Goal: Task Accomplishment & Management: Manage account settings

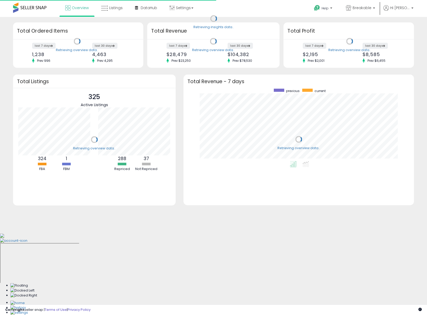
scroll to position [73, 220]
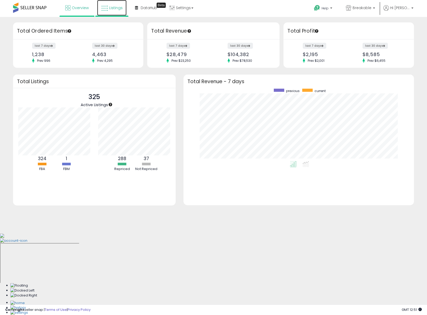
click at [119, 7] on span "Listings" at bounding box center [116, 7] width 14 height 5
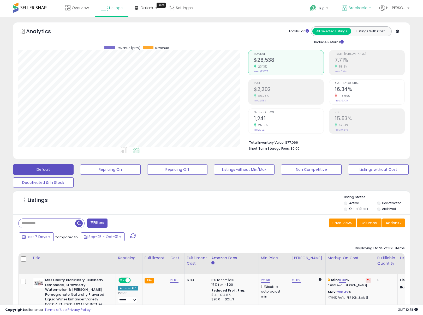
click at [359, 8] on span "Breakable" at bounding box center [358, 7] width 19 height 5
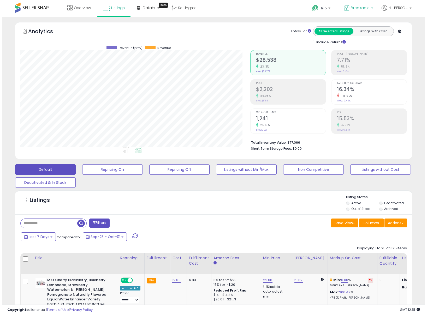
scroll to position [107, 230]
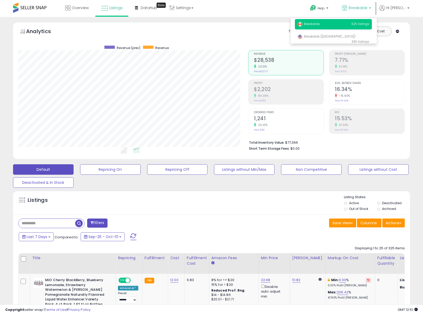
drag, startPoint x: 254, startPoint y: 204, endPoint x: 248, endPoint y: 187, distance: 18.0
click at [253, 203] on div "Listings" at bounding box center [211, 204] width 397 height 18
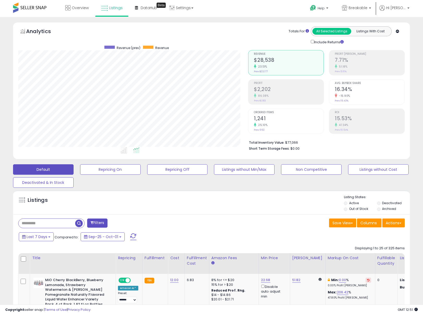
click at [243, 176] on div "Default Repricing On Repricing Off Listings without Min/Max Non Competitive Lis…" at bounding box center [212, 175] width 410 height 26
click at [244, 172] on button "Listings without Min/Max" at bounding box center [244, 169] width 61 height 10
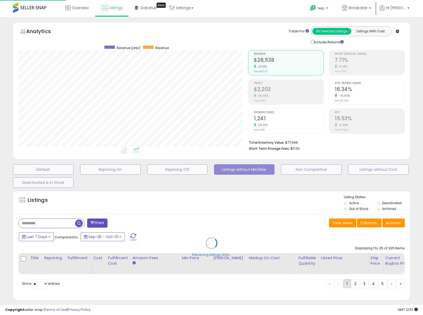
scroll to position [107, 232]
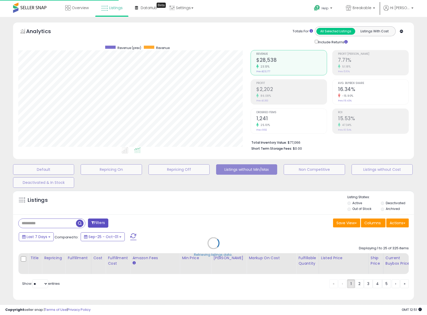
click at [303, 144] on li "Total Inventory Value: $77,066" at bounding box center [327, 142] width 153 height 6
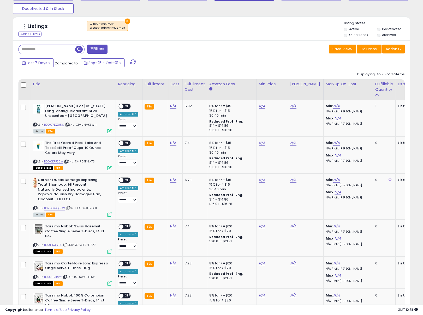
scroll to position [140, 0]
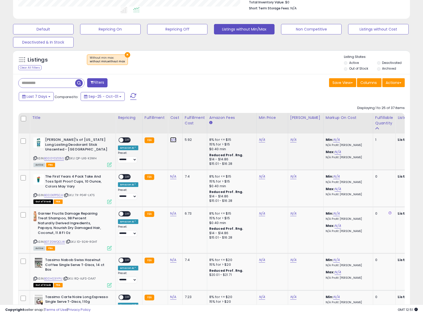
click at [173, 139] on link "N/A" at bounding box center [173, 139] width 6 height 5
type input "****"
click button "submit" at bounding box center [188, 127] width 9 height 8
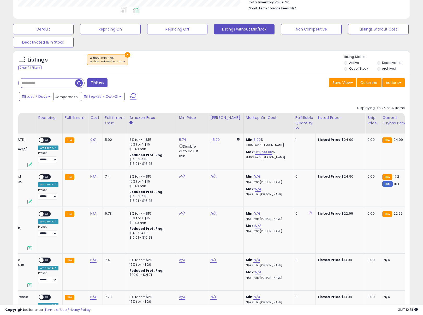
scroll to position [0, 26]
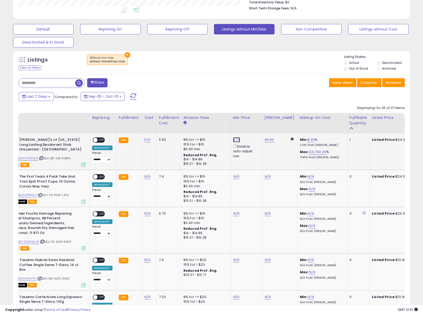
click at [235, 141] on link "5.74" at bounding box center [236, 139] width 7 height 5
drag, startPoint x: 219, startPoint y: 122, endPoint x: 200, endPoint y: 123, distance: 19.1
click at [200, 123] on input "****" at bounding box center [222, 121] width 46 height 9
type input "*****"
click button "submit" at bounding box center [251, 121] width 9 height 8
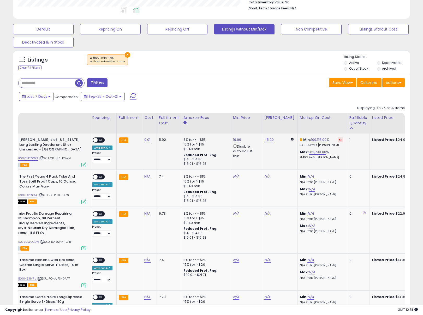
click at [97, 139] on span at bounding box center [95, 140] width 4 height 4
click at [232, 97] on div "Last 7 Days Compared to: Sep-25 - Oct-01" at bounding box center [162, 97] width 290 height 12
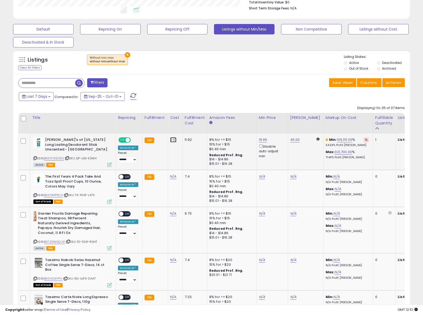
click at [172, 141] on link "0.01" at bounding box center [173, 139] width 6 height 5
drag, startPoint x: 161, startPoint y: 127, endPoint x: 141, endPoint y: 128, distance: 19.8
click at [140, 127] on input "****" at bounding box center [159, 127] width 46 height 9
type input "*"
click button "submit" at bounding box center [188, 127] width 9 height 8
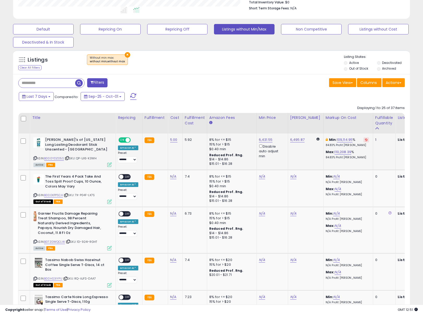
click at [363, 140] on button at bounding box center [365, 139] width 5 height 5
click at [261, 139] on link "12.25" at bounding box center [263, 139] width 8 height 5
drag, startPoint x: 246, startPoint y: 124, endPoint x: 227, endPoint y: 122, distance: 19.1
click at [227, 122] on input "*****" at bounding box center [248, 121] width 46 height 9
type input "*"
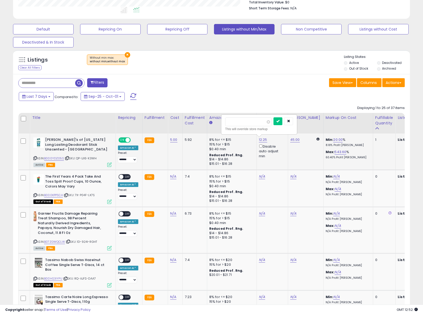
type input "*****"
click button "submit" at bounding box center [277, 121] width 9 height 8
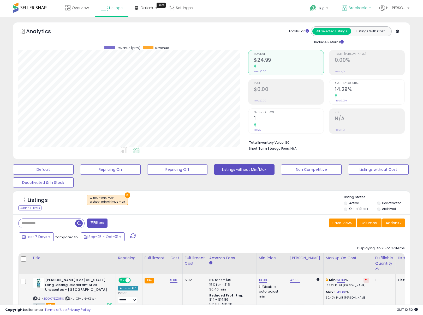
click at [360, 5] on span "Breakable" at bounding box center [358, 7] width 19 height 5
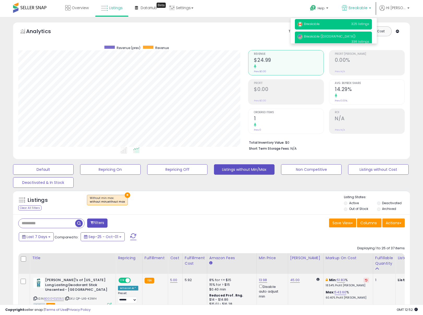
click at [324, 37] on span "Breakable ([GEOGRAPHIC_DATA])" at bounding box center [326, 36] width 58 height 4
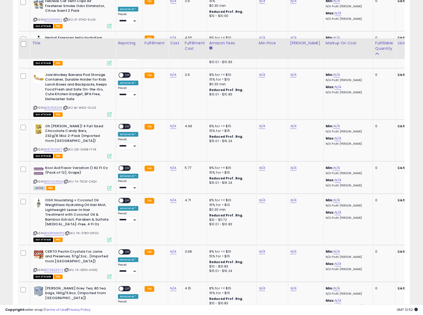
scroll to position [957, 0]
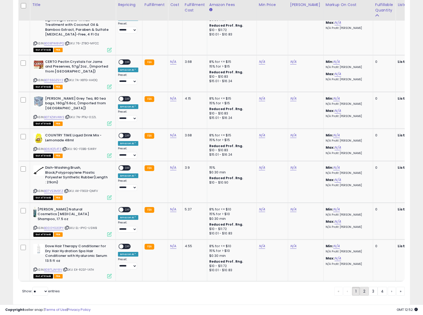
click at [364, 287] on link "2" at bounding box center [364, 291] width 9 height 9
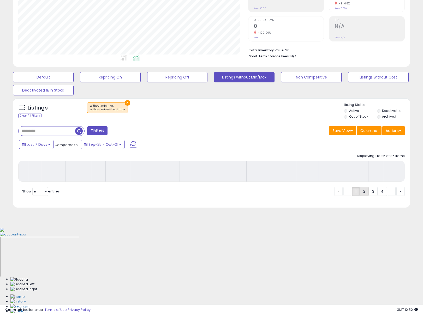
scroll to position [8, 0]
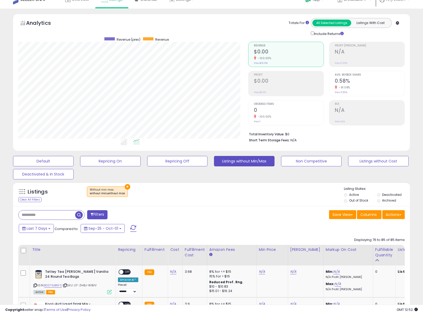
scroll to position [392, 0]
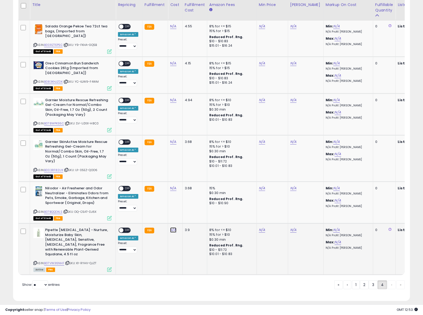
click at [171, 227] on link "N/A" at bounding box center [173, 229] width 6 height 5
type input "****"
click button "submit" at bounding box center [188, 212] width 9 height 8
click at [125, 228] on span "OFF" at bounding box center [127, 230] width 8 height 4
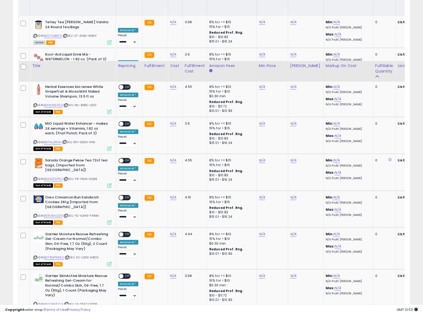
scroll to position [332, 0]
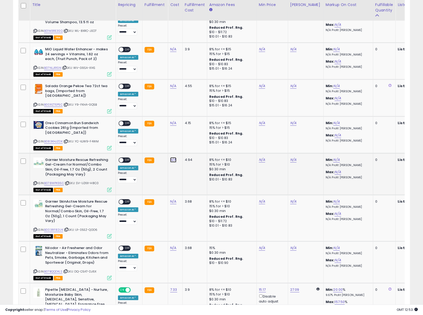
click at [171, 157] on link "N/A" at bounding box center [173, 159] width 6 height 5
type input "*****"
click button "submit" at bounding box center [188, 142] width 9 height 8
click at [122, 158] on span at bounding box center [121, 160] width 4 height 4
click at [174, 199] on link "N/A" at bounding box center [173, 201] width 6 height 5
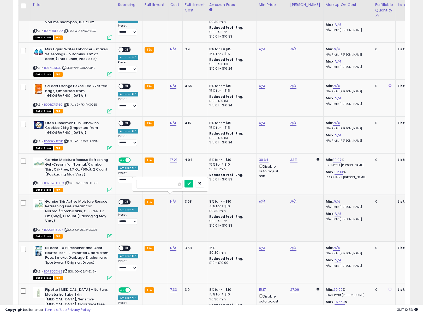
type input "****"
click button "submit" at bounding box center [188, 184] width 9 height 8
click at [124, 200] on span "OFF" at bounding box center [127, 202] width 8 height 4
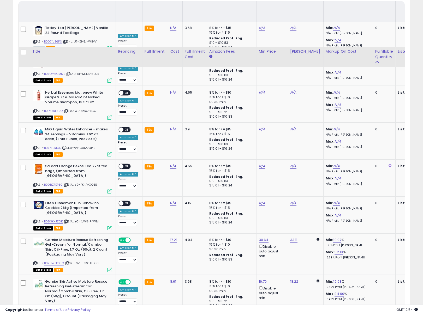
scroll to position [214, 0]
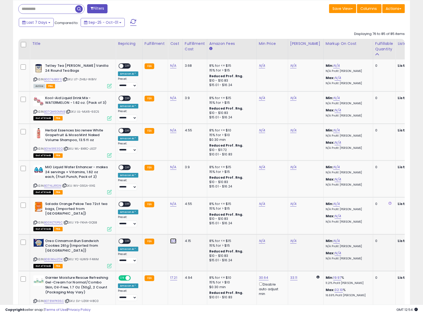
click at [171, 238] on link "N/A" at bounding box center [173, 240] width 6 height 5
click at [157, 225] on input "number" at bounding box center [159, 223] width 46 height 9
type input "****"
click button "submit" at bounding box center [188, 223] width 9 height 8
click at [126, 239] on span "OFF" at bounding box center [127, 241] width 8 height 4
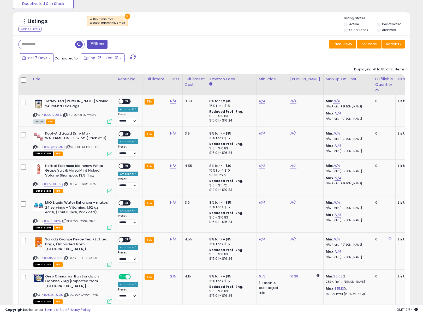
scroll to position [179, 0]
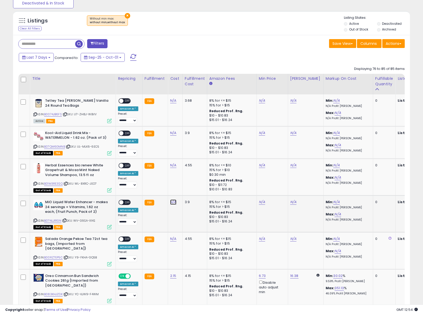
click at [170, 203] on link "N/A" at bounding box center [173, 202] width 6 height 5
type input "***"
click button "submit" at bounding box center [188, 189] width 9 height 8
click at [125, 202] on span "OFF" at bounding box center [127, 202] width 8 height 4
click at [172, 132] on link "N/A" at bounding box center [173, 132] width 6 height 5
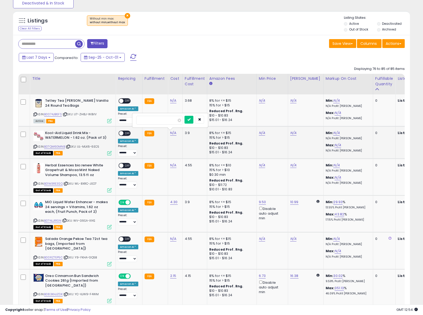
type input "****"
click button "submit" at bounding box center [188, 120] width 9 height 8
click at [127, 133] on span "OFF" at bounding box center [127, 133] width 8 height 4
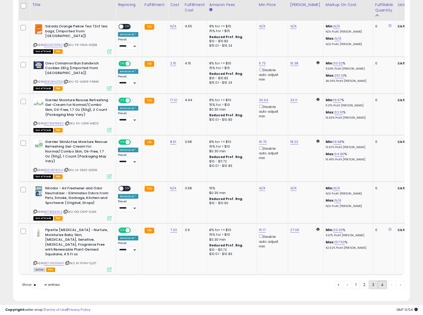
click at [371, 280] on link "3" at bounding box center [373, 284] width 9 height 9
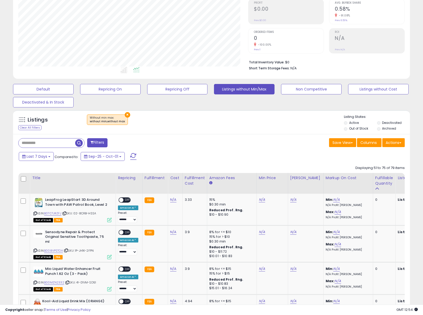
scroll to position [260, 0]
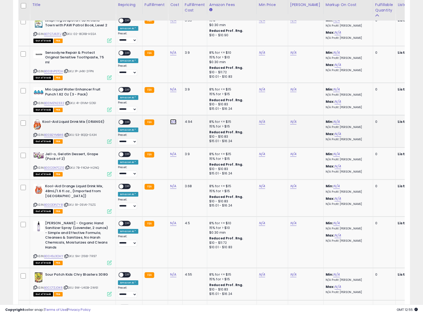
click at [171, 122] on link "N/A" at bounding box center [173, 121] width 6 height 5
type input "****"
click button "submit" at bounding box center [188, 107] width 9 height 8
click at [117, 121] on td "ON OFF Amazon AI * Preset: **** ******* Success Error" at bounding box center [129, 131] width 27 height 32
click at [122, 121] on span at bounding box center [121, 122] width 4 height 4
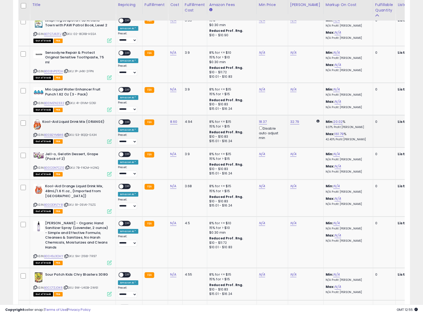
click at [126, 120] on span "OFF" at bounding box center [127, 122] width 8 height 4
click at [171, 89] on link "N/A" at bounding box center [173, 89] width 6 height 5
type input "****"
click button "submit" at bounding box center [188, 75] width 9 height 8
click at [125, 88] on span "OFF" at bounding box center [127, 90] width 8 height 4
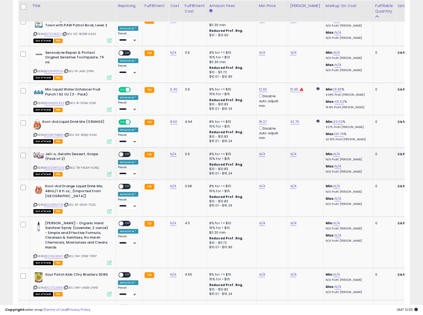
scroll to position [270, 0]
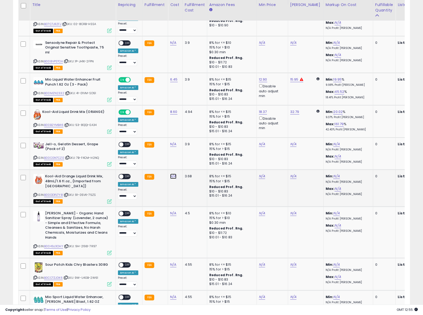
click at [172, 176] on link "N/A" at bounding box center [173, 176] width 6 height 5
type input "****"
click button "submit" at bounding box center [188, 162] width 9 height 8
click at [124, 175] on span "OFF" at bounding box center [127, 177] width 8 height 4
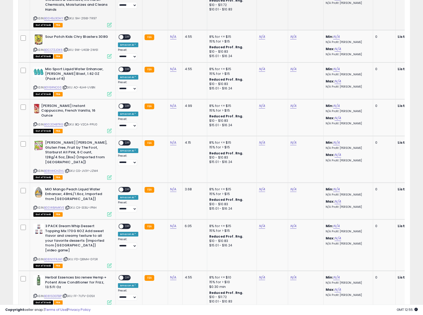
scroll to position [500, 0]
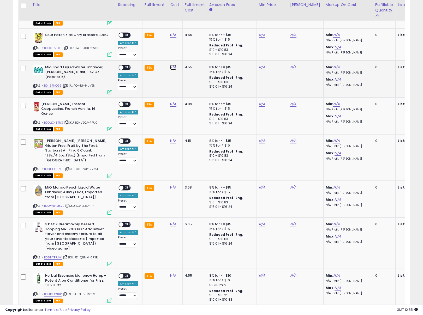
click at [171, 65] on link "N/A" at bounding box center [173, 67] width 6 height 5
type input "*****"
click button "submit" at bounding box center [188, 53] width 9 height 8
click at [125, 66] on span "OFF" at bounding box center [127, 67] width 8 height 4
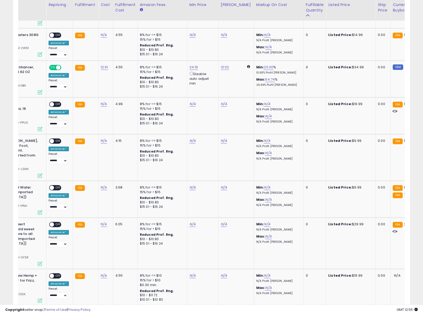
scroll to position [0, 87]
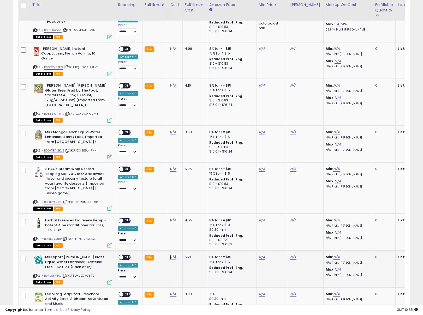
click at [172, 255] on link "N/A" at bounding box center [173, 257] width 6 height 5
type input "*****"
click button "submit" at bounding box center [188, 224] width 9 height 8
click at [124, 255] on div "ON OFF" at bounding box center [124, 257] width 12 height 5
click at [125, 255] on div "ON OFF" at bounding box center [119, 257] width 12 height 4
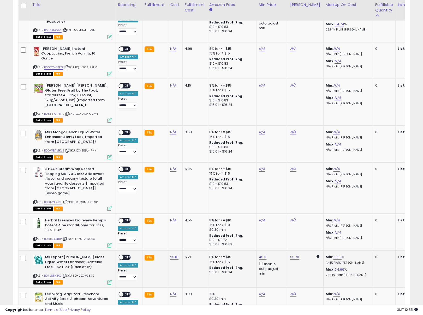
click at [136, 255] on div "ON OFF Amazon AI * Preset: **** ******* Success Error" at bounding box center [128, 268] width 20 height 26
click at [127, 255] on span "OFF" at bounding box center [127, 257] width 8 height 4
click at [171, 166] on link "N/A" at bounding box center [173, 168] width 6 height 5
type input "****"
click button "submit" at bounding box center [188, 140] width 9 height 8
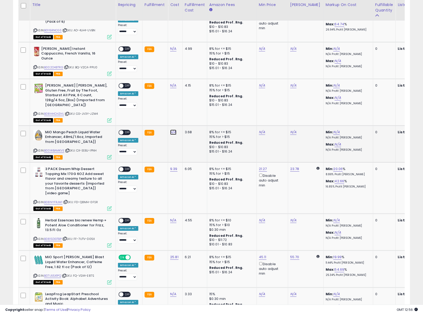
click at [171, 130] on link "N/A" at bounding box center [173, 132] width 6 height 5
type input "****"
click button "submit" at bounding box center [188, 104] width 9 height 8
click at [123, 130] on div "ON OFF Amazon AI * Preset: **** ******* Success Error" at bounding box center [128, 143] width 20 height 26
click at [124, 130] on span "OFF" at bounding box center [127, 132] width 8 height 4
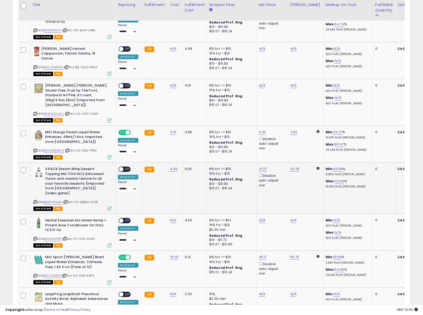
click at [127, 167] on span "OFF" at bounding box center [127, 169] width 8 height 4
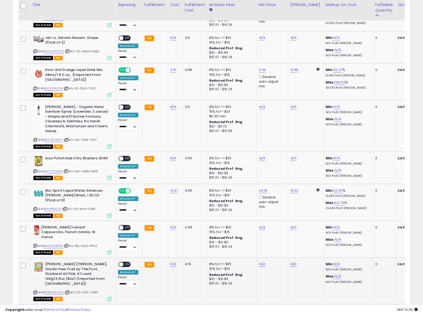
scroll to position [550, 0]
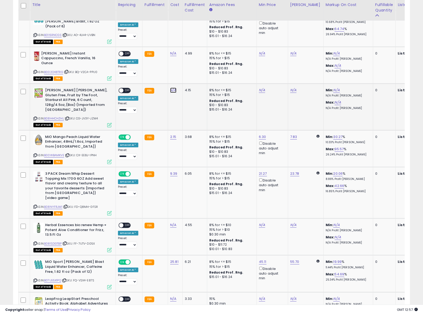
click at [170, 88] on link "N/A" at bounding box center [173, 90] width 6 height 5
type input "****"
click button "submit" at bounding box center [188, 67] width 9 height 8
click at [123, 88] on div "ON OFF" at bounding box center [119, 90] width 12 height 4
drag, startPoint x: 124, startPoint y: 79, endPoint x: 153, endPoint y: 81, distance: 28.5
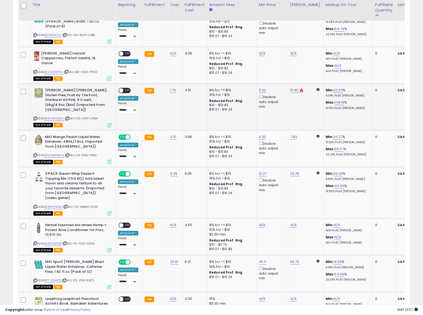
click at [125, 88] on span "OFF" at bounding box center [127, 90] width 8 height 4
click at [296, 88] on link "15.90" at bounding box center [294, 90] width 8 height 5
click at [307, 85] on td "15.90 ***** This will override store markup" at bounding box center [305, 107] width 35 height 46
click at [322, 60] on icon "button" at bounding box center [320, 60] width 3 height 3
click at [316, 88] on icon at bounding box center [317, 89] width 3 height 3
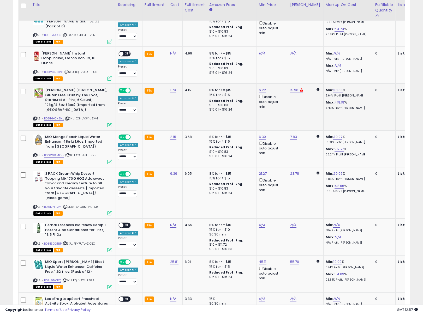
click at [316, 88] on icon at bounding box center [317, 89] width 3 height 3
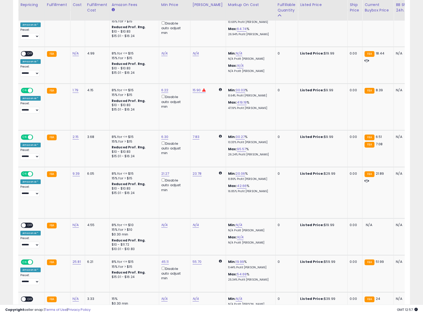
scroll to position [0, 0]
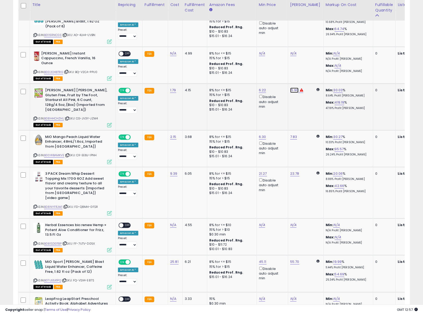
click at [293, 88] on link "15.90" at bounding box center [294, 90] width 8 height 5
drag, startPoint x: 270, startPoint y: 63, endPoint x: 243, endPoint y: 59, distance: 27.4
click at [243, 59] on tbody "LeapFrog LeapStart 3D Around Town with PAW Patrol Book, Level 2 ASIN: B07C7JRZF…" at bounding box center [416, 194] width 795 height 941
type input "*****"
click button "submit" at bounding box center [309, 61] width 9 height 8
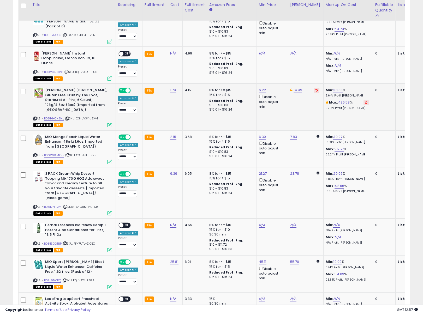
click at [288, 96] on td "14.99" at bounding box center [305, 107] width 35 height 46
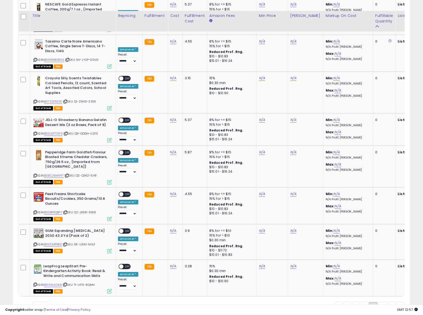
scroll to position [929, 0]
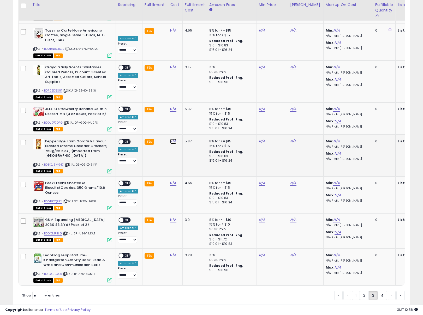
click at [172, 139] on link "N/A" at bounding box center [173, 141] width 6 height 5
type input "****"
click button "submit" at bounding box center [188, 108] width 9 height 8
click at [123, 139] on span at bounding box center [121, 141] width 4 height 4
click at [362, 291] on link "2" at bounding box center [364, 295] width 9 height 9
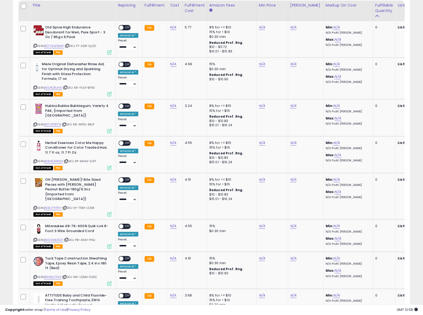
scroll to position [252, 0]
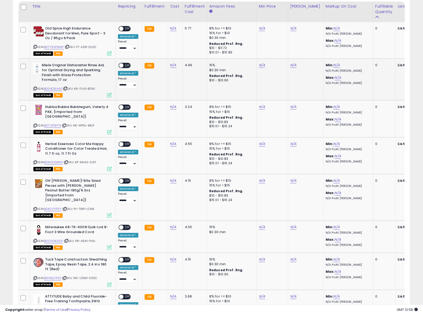
click at [177, 66] on td "N/A" at bounding box center [175, 80] width 15 height 42
click at [174, 65] on link "N/A" at bounding box center [173, 65] width 6 height 5
type input "****"
click button "submit" at bounding box center [188, 52] width 9 height 8
click at [128, 62] on td "ON OFF Amazon AI * Preset: **** ******* Success Error" at bounding box center [129, 80] width 27 height 42
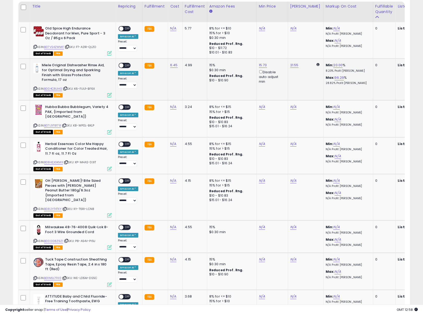
click at [124, 65] on span "OFF" at bounding box center [127, 65] width 8 height 4
drag, startPoint x: 172, startPoint y: 79, endPoint x: 181, endPoint y: 91, distance: 14.7
click at [172, 79] on td "6.45" at bounding box center [175, 80] width 15 height 42
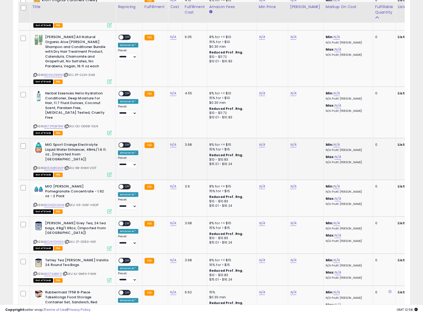
scroll to position [604, 0]
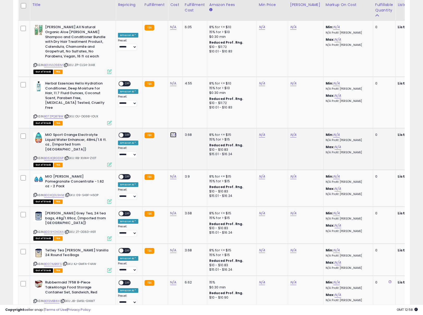
click at [173, 132] on link "N/A" at bounding box center [173, 134] width 6 height 5
type input "****"
click button "submit" at bounding box center [188, 98] width 9 height 8
click at [172, 174] on link "N/A" at bounding box center [173, 176] width 6 height 5
type input "****"
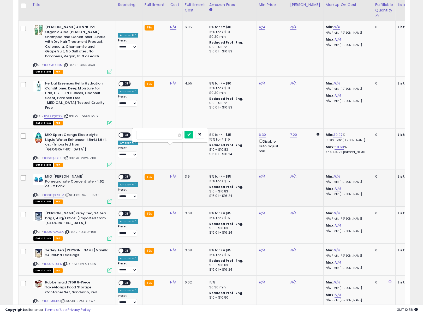
click button "submit" at bounding box center [188, 135] width 9 height 8
click at [127, 175] on span "OFF" at bounding box center [127, 177] width 8 height 4
click at [125, 133] on span "OFF" at bounding box center [127, 135] width 8 height 4
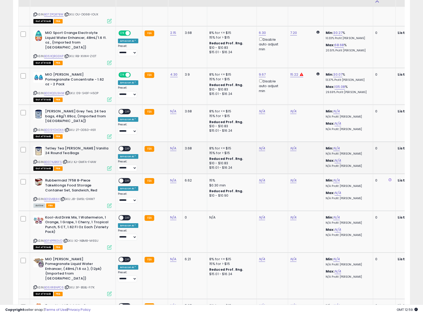
scroll to position [762, 0]
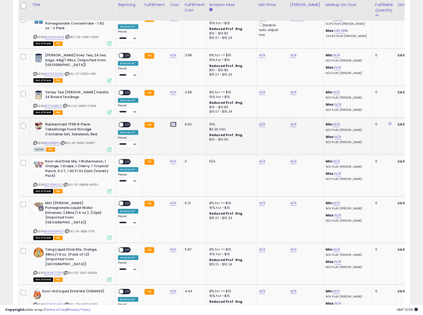
click at [171, 122] on link "N/A" at bounding box center [173, 124] width 6 height 5
type input "****"
click button "submit" at bounding box center [188, 78] width 9 height 8
click at [123, 123] on span "OFF" at bounding box center [127, 125] width 8 height 4
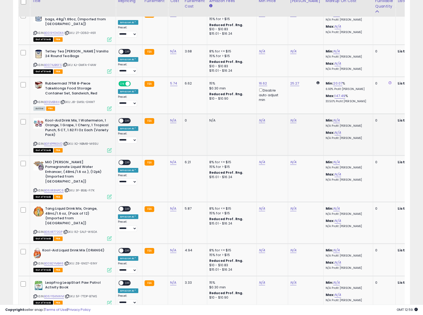
scroll to position [804, 0]
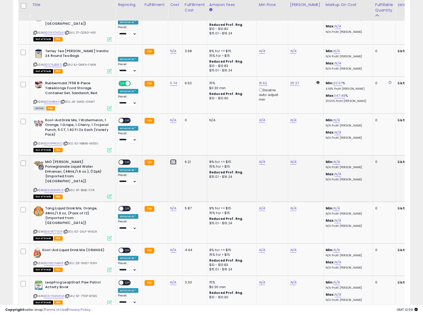
click at [173, 159] on link "N/A" at bounding box center [173, 161] width 6 height 5
type input "*****"
click button "submit" at bounding box center [188, 115] width 9 height 8
click at [125, 160] on span "OFF" at bounding box center [127, 162] width 8 height 4
click at [171, 206] on link "N/A" at bounding box center [173, 208] width 6 height 5
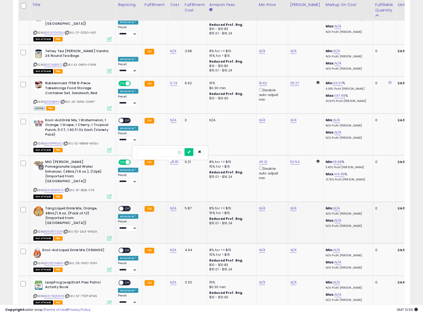
type input "*****"
click button "submit" at bounding box center [188, 152] width 9 height 8
click at [128, 207] on span "OFF" at bounding box center [127, 209] width 8 height 4
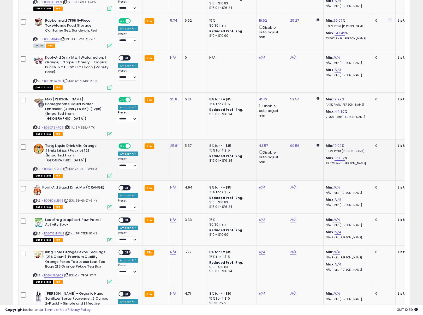
scroll to position [903, 0]
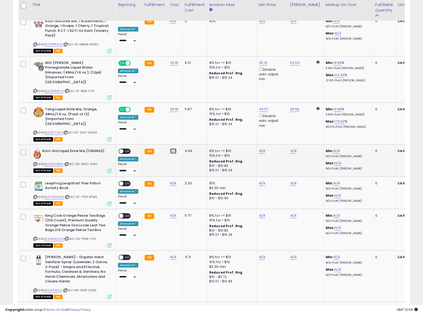
click at [173, 148] on link "N/A" at bounding box center [173, 150] width 6 height 5
click at [158, 92] on input "number" at bounding box center [159, 90] width 46 height 9
type input "***"
click button "submit" at bounding box center [188, 90] width 9 height 8
click at [126, 149] on span "OFF" at bounding box center [127, 151] width 8 height 4
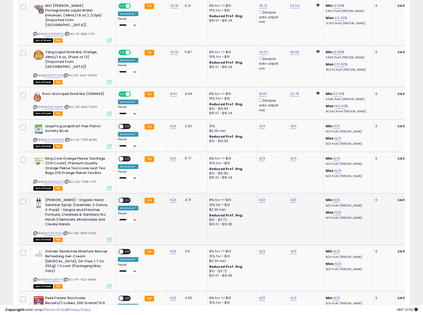
scroll to position [970, 0]
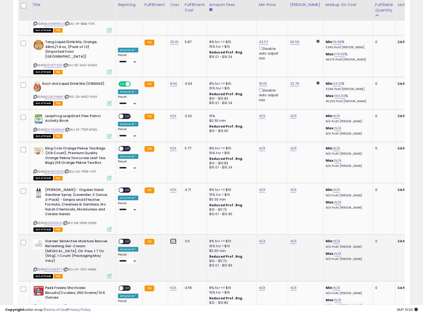
click at [171, 239] on link "N/A" at bounding box center [173, 241] width 6 height 5
type input "*"
click button "submit" at bounding box center [188, 180] width 9 height 8
click at [126, 239] on span "OFF" at bounding box center [127, 241] width 8 height 4
click at [209, 305] on div "$15.01 - $16.24" at bounding box center [230, 307] width 43 height 4
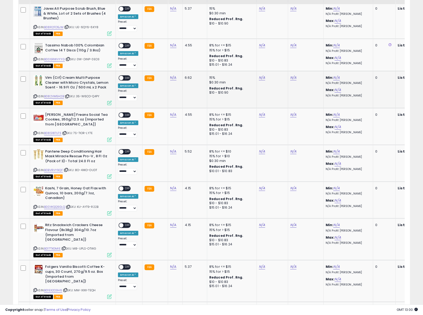
scroll to position [274, 0]
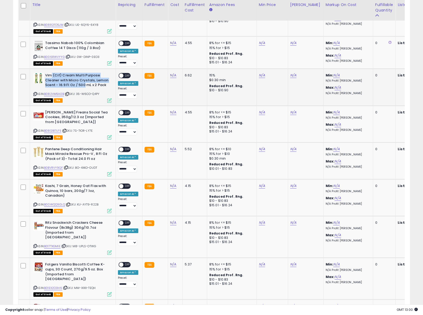
drag, startPoint x: 52, startPoint y: 77, endPoint x: 85, endPoint y: 85, distance: 33.8
click at [85, 85] on b "Vim (Cif) Cream Multi Purpose Cleaner with Micro Crystals, Lemon Scent - 16.9 F…" at bounding box center [76, 81] width 63 height 16
drag, startPoint x: 73, startPoint y: 76, endPoint x: 99, endPoint y: 86, distance: 27.9
click at [99, 86] on b "Vim (Cif) Cream Multi Purpose Cleaner with Micro Crystals, Lemon Scent - 16.9 F…" at bounding box center [76, 81] width 63 height 16
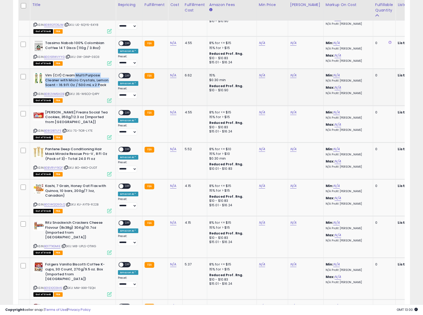
click at [99, 86] on b "Vim (Cif) Cream Multi Purpose Cleaner with Micro Crystals, Lemon Scent - 16.9 F…" at bounding box center [76, 81] width 63 height 16
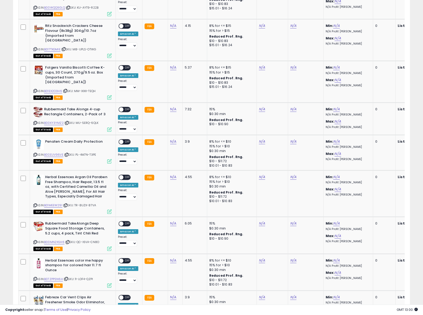
scroll to position [504, 0]
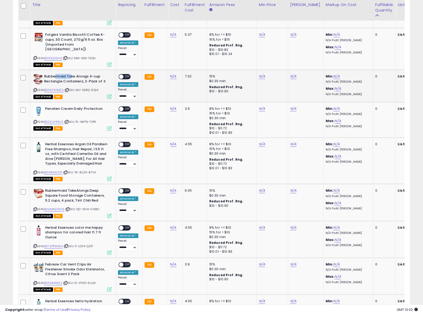
drag, startPoint x: 55, startPoint y: 67, endPoint x: 73, endPoint y: 67, distance: 17.5
click at [73, 74] on b "Rubbermaid Take Alongs 4-cup Rectangle Containers, 2-Pack of 3" at bounding box center [75, 79] width 63 height 11
click at [74, 74] on b "Rubbermaid Take Alongs 4-cup Rectangle Containers, 2-Pack of 3" at bounding box center [75, 79] width 63 height 11
click at [170, 74] on link "N/A" at bounding box center [173, 76] width 6 height 5
type input "****"
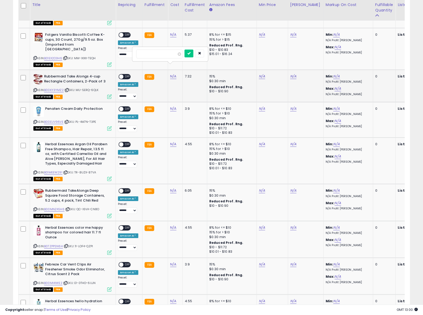
click button "submit" at bounding box center [188, 54] width 9 height 8
click at [127, 75] on span "OFF" at bounding box center [127, 77] width 8 height 4
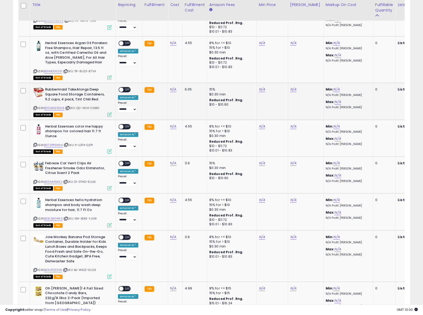
click at [173, 83] on td "N/A" at bounding box center [175, 101] width 15 height 37
click at [172, 87] on link "N/A" at bounding box center [173, 89] width 6 height 5
type input "****"
click button "submit" at bounding box center [188, 67] width 9 height 8
click at [173, 87] on link "2.84" at bounding box center [174, 89] width 8 height 5
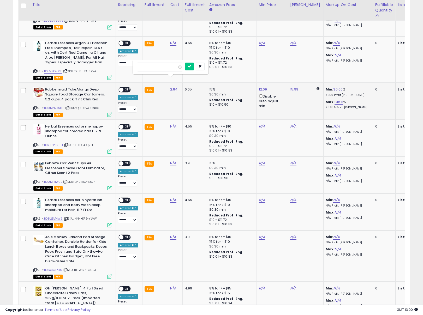
drag, startPoint x: 146, startPoint y: 66, endPoint x: 178, endPoint y: 68, distance: 31.6
click at [166, 67] on input "****" at bounding box center [160, 67] width 46 height 9
type input "****"
click button "submit" at bounding box center [189, 67] width 9 height 8
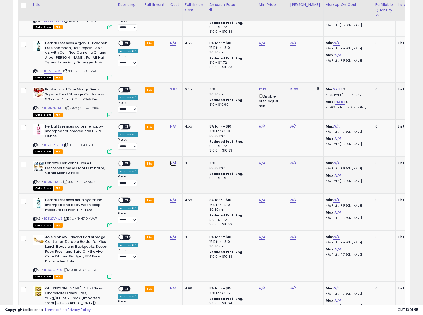
click at [170, 161] on link "N/A" at bounding box center [173, 163] width 6 height 5
type input "****"
click button "submit" at bounding box center [188, 140] width 9 height 8
click at [127, 161] on span "OFF" at bounding box center [127, 163] width 8 height 4
click at [127, 88] on span "OFF" at bounding box center [127, 90] width 8 height 4
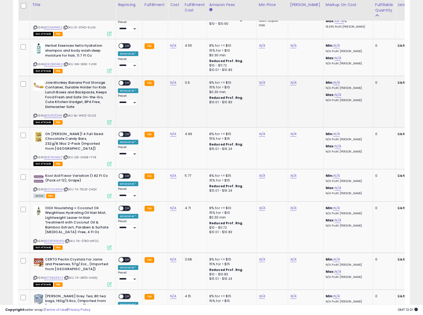
scroll to position [766, 0]
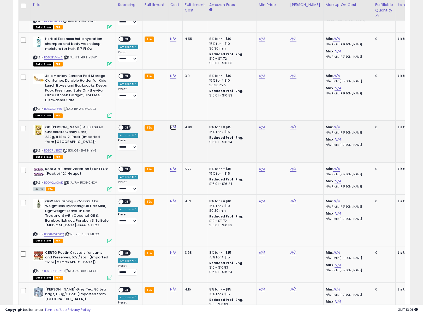
click at [170, 125] on link "N/A" at bounding box center [173, 127] width 6 height 5
click at [165, 105] on input "number" at bounding box center [159, 104] width 46 height 9
type input "*"
type input "****"
click button "submit" at bounding box center [188, 104] width 9 height 8
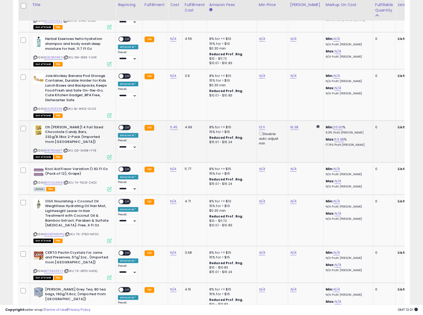
click at [123, 125] on div "ON OFF" at bounding box center [124, 127] width 12 height 5
click at [118, 125] on div "ON OFF" at bounding box center [119, 127] width 12 height 4
click at [124, 125] on span "OFF" at bounding box center [127, 127] width 8 height 4
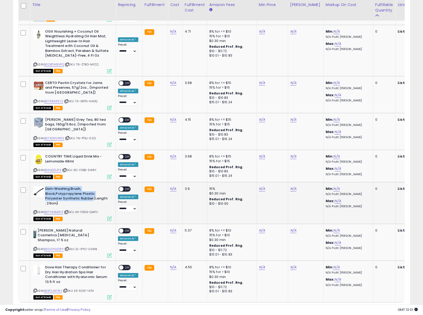
drag, startPoint x: 46, startPoint y: 174, endPoint x: 92, endPoint y: 185, distance: 47.5
click at [92, 187] on b "Dish-Washing Brush, Black,Polypropylene Plastic Polyester Synthetic Rubber(Leng…" at bounding box center [76, 197] width 63 height 21
click at [77, 187] on b "Dish-Washing Brush, Black,Polypropylene Plastic Polyester Synthetic Rubber(Leng…" at bounding box center [76, 197] width 63 height 21
drag, startPoint x: 45, startPoint y: 172, endPoint x: 92, endPoint y: 185, distance: 48.0
click at [92, 187] on b "Dish-Washing Brush, Black,Polypropylene Plastic Polyester Synthetic Rubber(Leng…" at bounding box center [76, 197] width 63 height 21
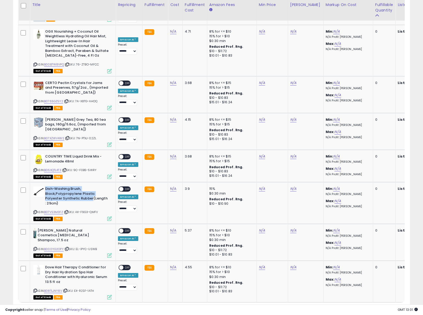
copy b "Dish-Washing Brush, Black,Polypropylene Plastic Polyester Synthetic Rubber"
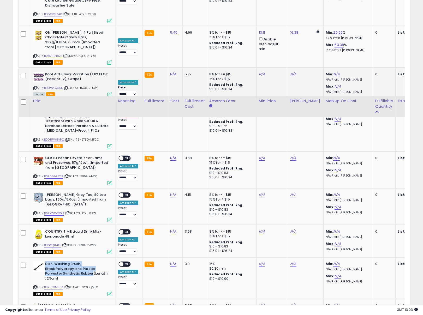
scroll to position [957, 0]
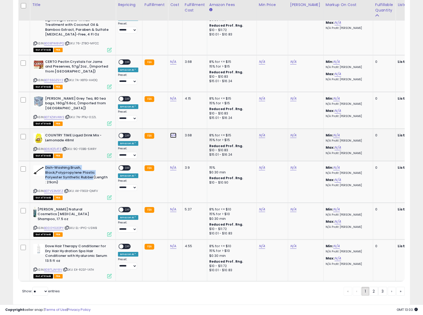
click at [172, 133] on link "N/A" at bounding box center [173, 135] width 6 height 5
type input "****"
click button "submit" at bounding box center [188, 108] width 9 height 8
click at [127, 134] on span "OFF" at bounding box center [127, 136] width 8 height 4
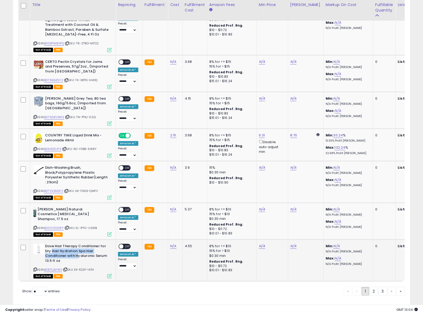
drag, startPoint x: 53, startPoint y: 233, endPoint x: 78, endPoint y: 238, distance: 25.6
click at [78, 244] on b "Dove Hair Therapy Conditioner for Dry Hair Hydration Spa Hair Conditioner with …" at bounding box center [76, 254] width 63 height 21
click at [171, 244] on link "N/A" at bounding box center [173, 246] width 6 height 5
type input "****"
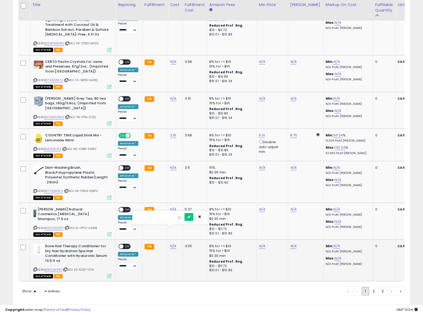
click button "submit" at bounding box center [188, 217] width 9 height 8
click at [137, 244] on div "ON OFF Amazon AI * Preset: **** ******* Success Error" at bounding box center [128, 257] width 20 height 26
click at [128, 244] on span "OFF" at bounding box center [127, 246] width 8 height 4
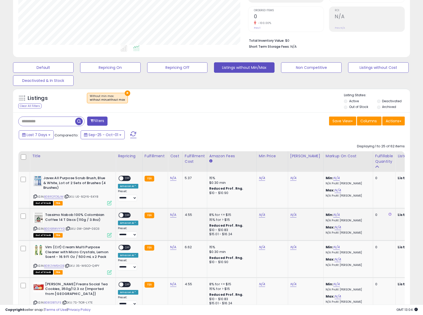
scroll to position [0, 0]
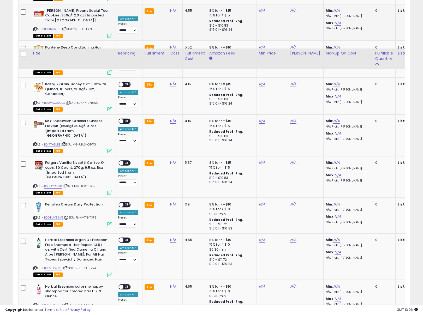
scroll to position [556, 0]
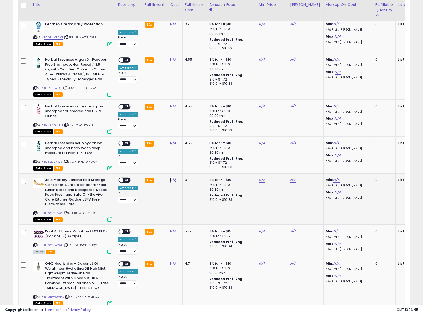
click at [173, 177] on link "N/A" at bounding box center [173, 179] width 6 height 5
type input "****"
click button "submit" at bounding box center [188, 157] width 9 height 8
click at [133, 178] on div "ON OFF Amazon AI * Preset: **** ******* Success Error" at bounding box center [128, 191] width 20 height 26
click at [128, 178] on span "OFF" at bounding box center [127, 180] width 8 height 4
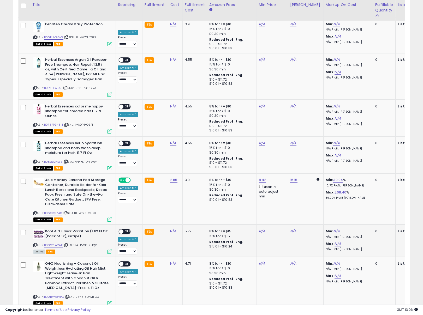
click at [171, 225] on td "N/A" at bounding box center [175, 241] width 15 height 32
click at [172, 229] on link "N/A" at bounding box center [173, 231] width 6 height 5
type input "*****"
click button "submit" at bounding box center [188, 209] width 9 height 8
click at [126, 230] on span "OFF" at bounding box center [127, 232] width 8 height 4
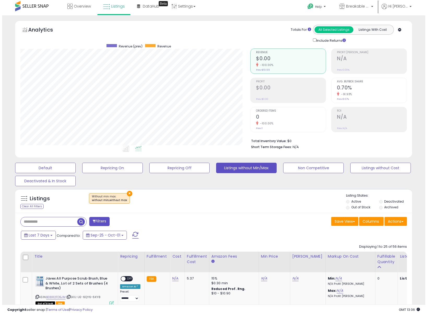
scroll to position [0, 0]
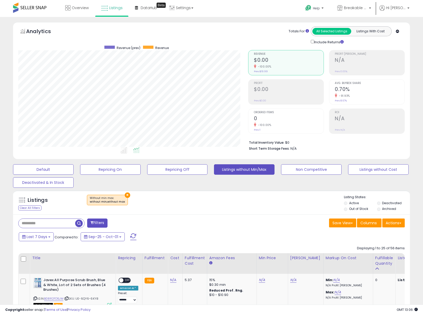
click at [192, 210] on div "Listings Clear All Filters × Without min max : without min,without max Active" at bounding box center [211, 204] width 397 height 18
click at [125, 194] on button "×" at bounding box center [127, 195] width 5 height 5
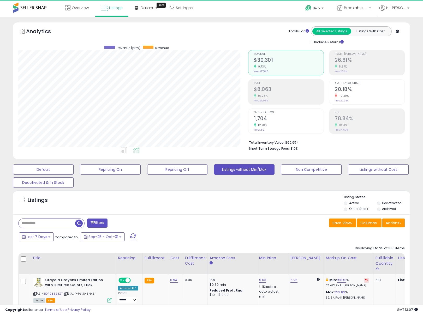
scroll to position [107, 230]
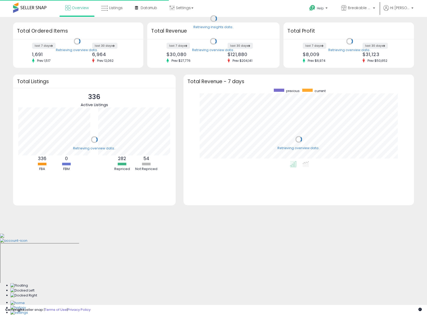
scroll to position [73, 220]
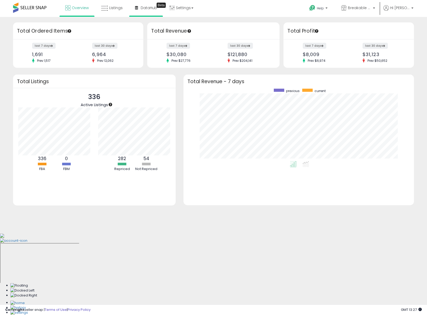
click at [129, 6] on li "DataHub Beta" at bounding box center [146, 8] width 34 height 17
click at [115, 9] on span "Listings" at bounding box center [116, 7] width 14 height 5
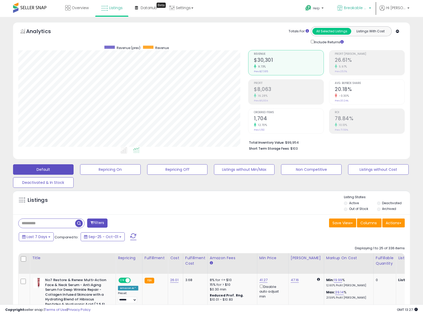
click at [353, 9] on span "Breakable ([GEOGRAPHIC_DATA])" at bounding box center [355, 7] width 23 height 5
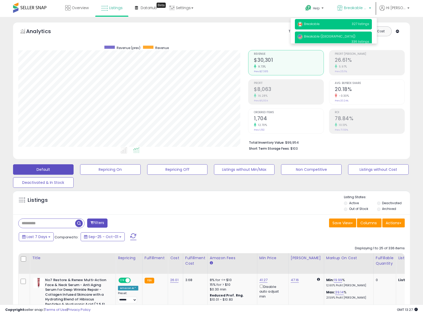
click at [322, 21] on p "Breakable 327 listings" at bounding box center [333, 24] width 77 height 10
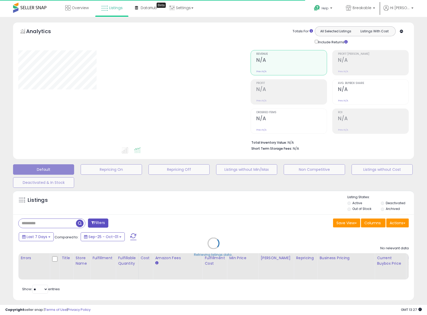
click at [57, 221] on div "Retrieving listings data.." at bounding box center [213, 247] width 409 height 119
click at [56, 224] on div "Retrieving listings data.." at bounding box center [213, 247] width 409 height 119
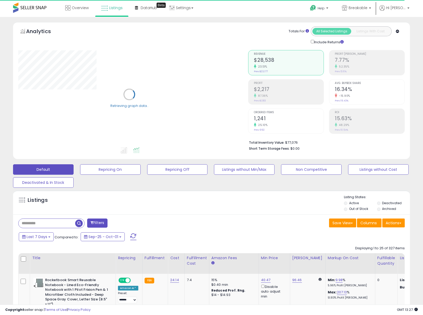
click at [57, 223] on input "text" at bounding box center [47, 223] width 57 height 9
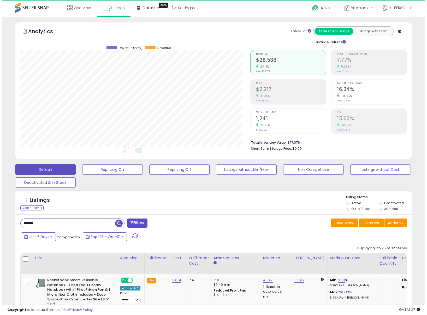
scroll to position [107, 230]
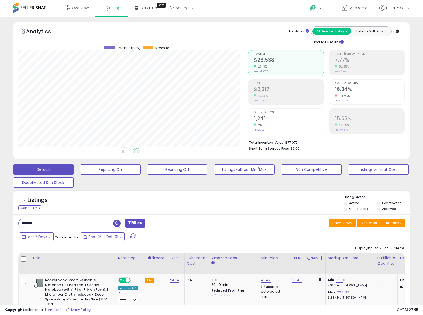
type input "*******"
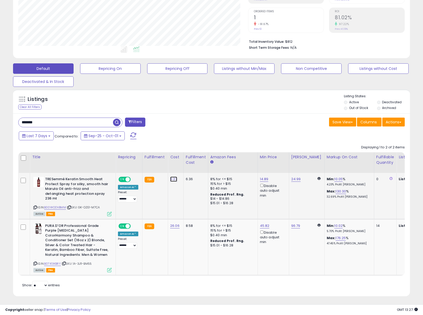
click at [170, 178] on link "6.27" at bounding box center [173, 179] width 7 height 5
drag, startPoint x: 143, startPoint y: 165, endPoint x: 160, endPoint y: 167, distance: 16.2
click at [159, 167] on input "****" at bounding box center [159, 166] width 46 height 9
type input "****"
click button "submit" at bounding box center [189, 166] width 9 height 8
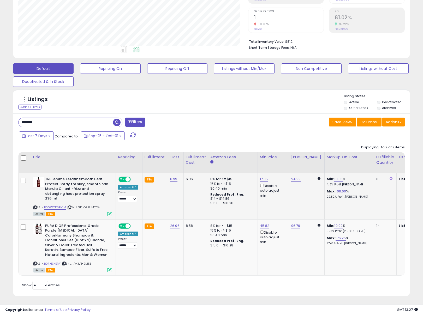
click at [195, 274] on div "Retrieving listings data.. Displaying 1 to 2 of 2 items Title Repricing" at bounding box center [211, 216] width 386 height 149
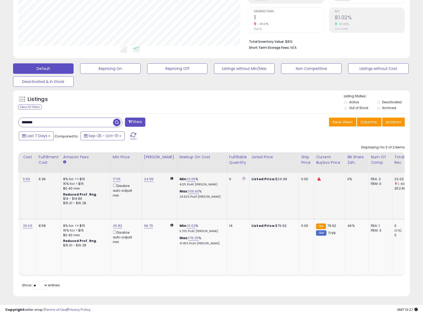
scroll to position [0, 0]
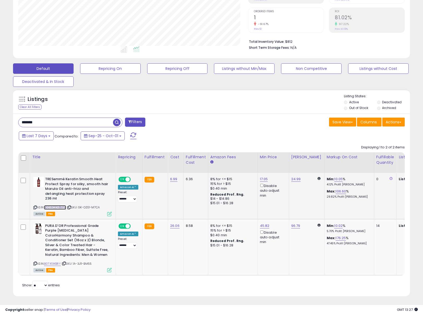
click at [59, 205] on link "B00WODVBMM" at bounding box center [55, 207] width 22 height 4
click at [243, 139] on div "Last 7 Days Compared to: Sep-25 - Oct-01" at bounding box center [162, 137] width 290 height 12
click at [334, 179] on link "10.05" at bounding box center [338, 179] width 8 height 5
drag, startPoint x: 317, startPoint y: 162, endPoint x: 296, endPoint y: 161, distance: 20.6
click at [296, 161] on div "***** This will override store markup" at bounding box center [331, 163] width 75 height 19
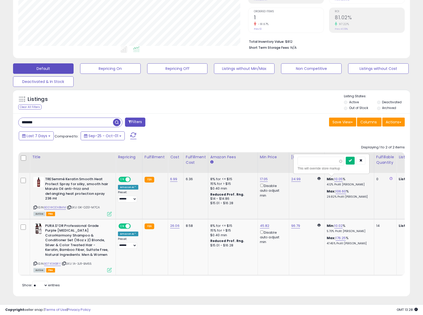
type input "*"
click at [352, 164] on button "submit" at bounding box center [350, 161] width 9 height 8
click at [253, 119] on div "Save View Save As New View Update Current View Columns Actions Import Export Vi…" at bounding box center [310, 123] width 197 height 10
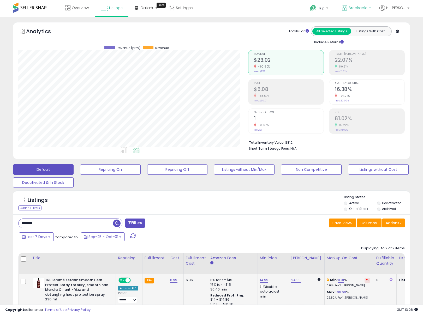
click at [359, 8] on span "Breakable" at bounding box center [358, 7] width 19 height 5
